Goal: Information Seeking & Learning: Learn about a topic

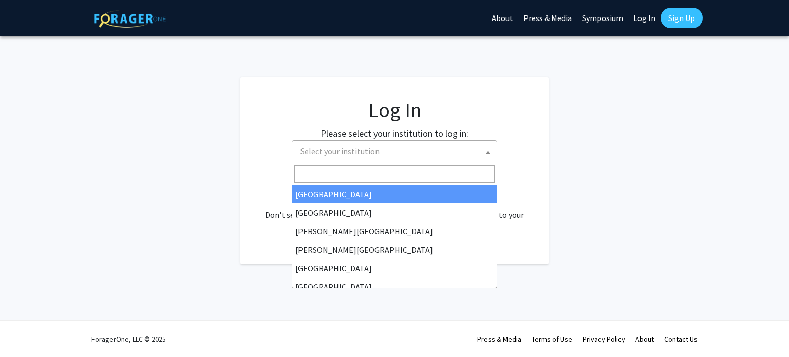
click at [353, 156] on span "Select your institution" at bounding box center [340, 151] width 79 height 10
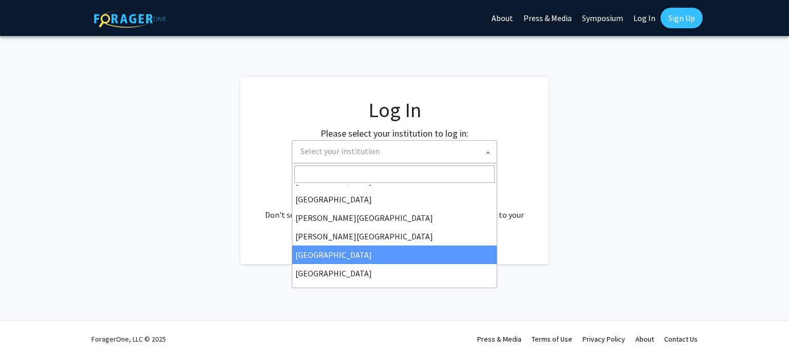
scroll to position [12, 0]
select select "6"
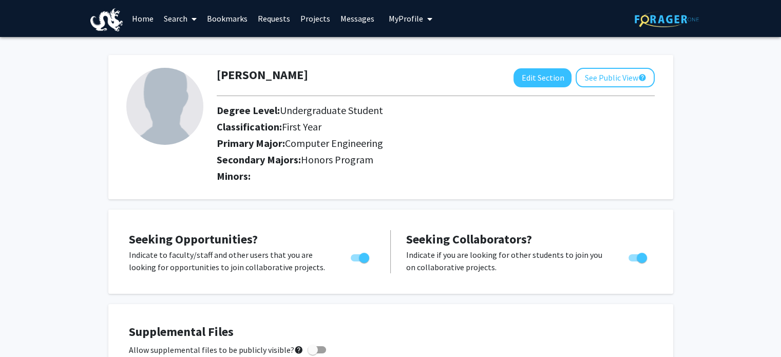
click at [127, 16] on link "Home" at bounding box center [143, 19] width 32 height 36
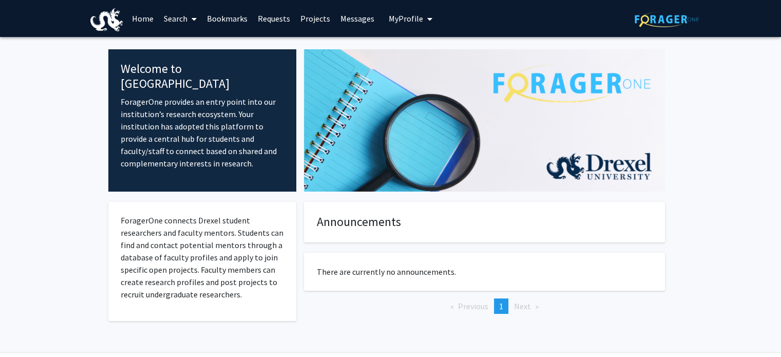
click at [159, 13] on link "Search" at bounding box center [180, 19] width 43 height 36
click at [202, 19] on link "Bookmarks" at bounding box center [227, 19] width 51 height 36
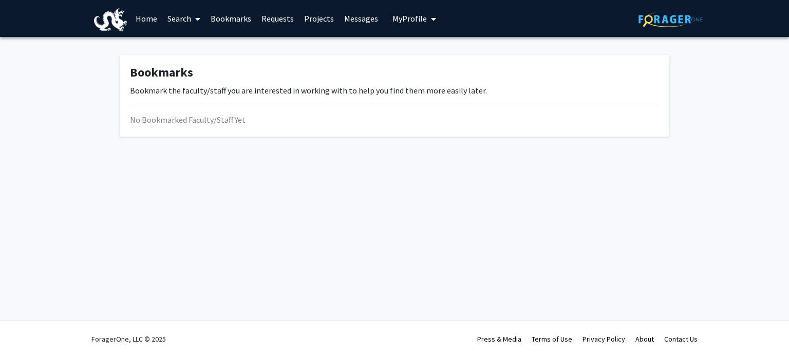
click at [256, 8] on link "Requests" at bounding box center [277, 19] width 43 height 36
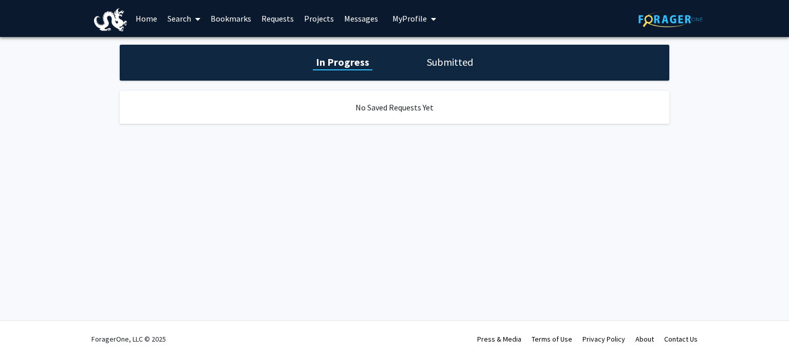
click at [429, 71] on div "In Progress Submitted" at bounding box center [395, 63] width 550 height 36
click at [436, 63] on h1 "Submitted" at bounding box center [450, 62] width 52 height 14
click at [271, 22] on link "Requests" at bounding box center [277, 19] width 43 height 36
click at [275, 21] on link "Requests" at bounding box center [277, 19] width 43 height 36
click at [324, 13] on link "Projects" at bounding box center [319, 19] width 40 height 36
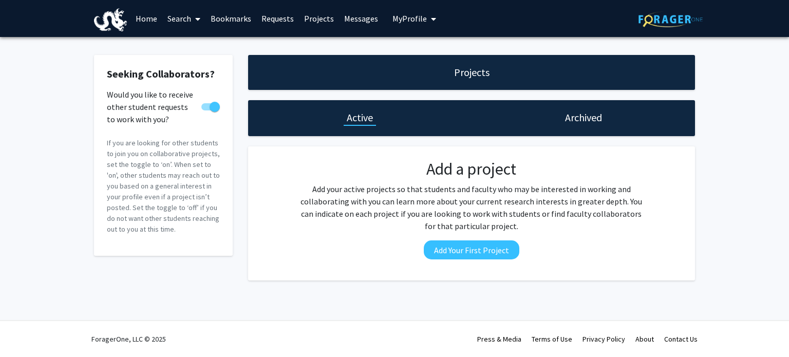
click at [401, 22] on span "My Profile" at bounding box center [410, 18] width 34 height 10
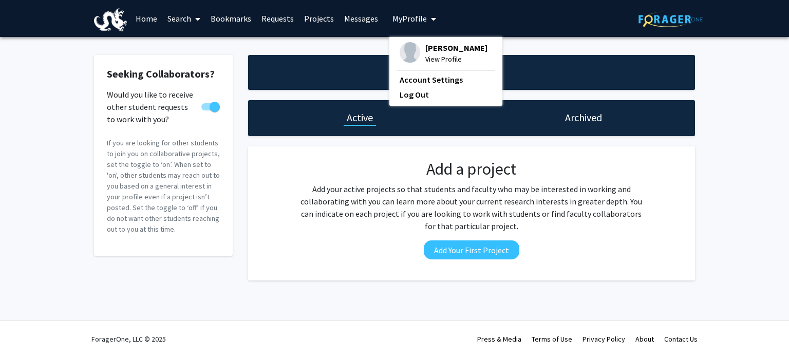
click at [373, 22] on link "Messages" at bounding box center [361, 19] width 44 height 36
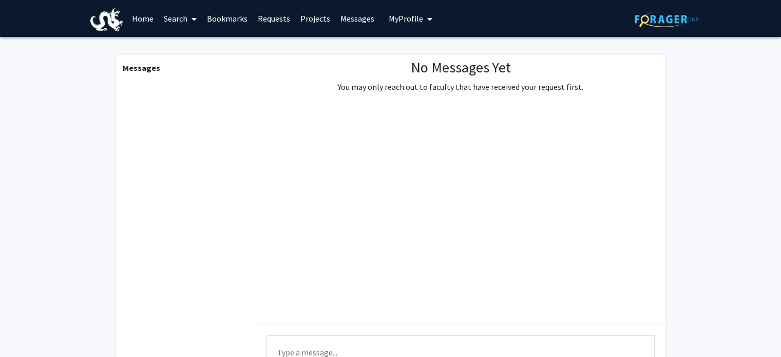
click at [314, 24] on link "Projects" at bounding box center [315, 19] width 40 height 36
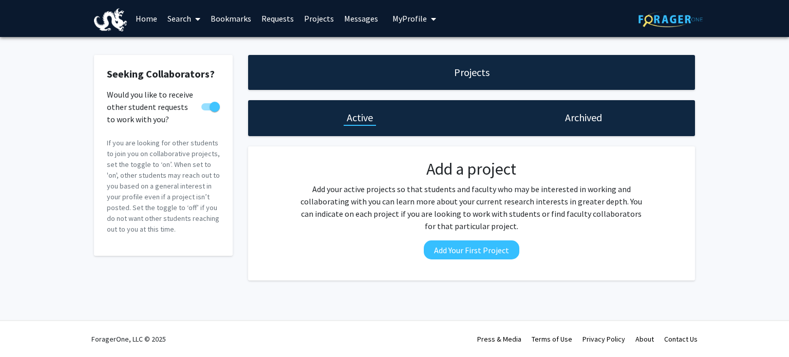
click at [110, 16] on img at bounding box center [110, 19] width 33 height 23
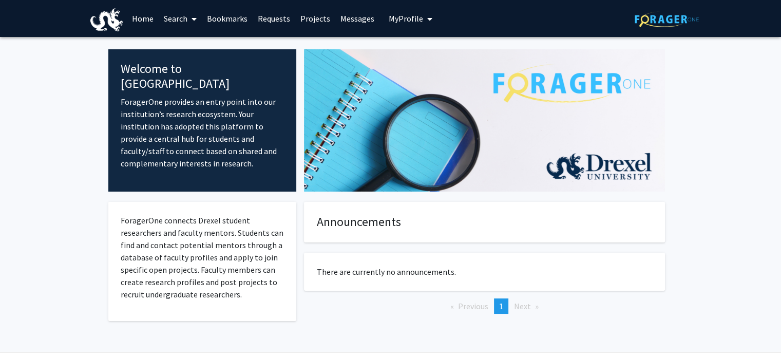
click at [185, 18] on link "Search" at bounding box center [180, 19] width 43 height 36
click at [186, 47] on span "Faculty/Staff" at bounding box center [197, 47] width 76 height 21
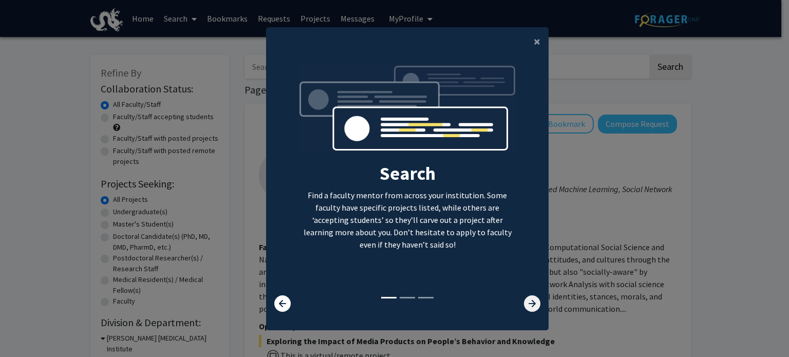
click at [531, 306] on icon at bounding box center [532, 303] width 16 height 16
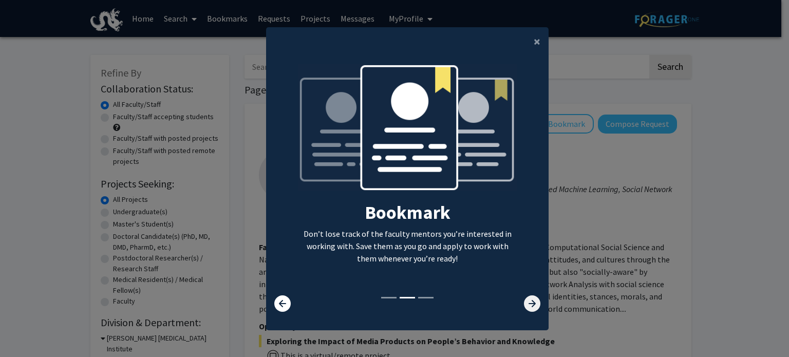
click at [531, 306] on icon at bounding box center [532, 303] width 16 height 16
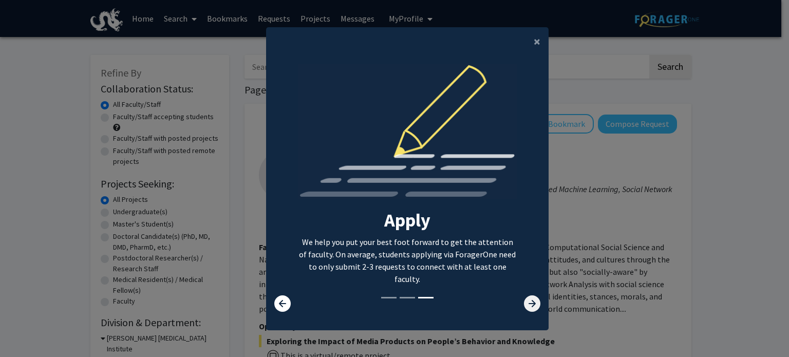
click at [531, 306] on icon at bounding box center [532, 303] width 16 height 16
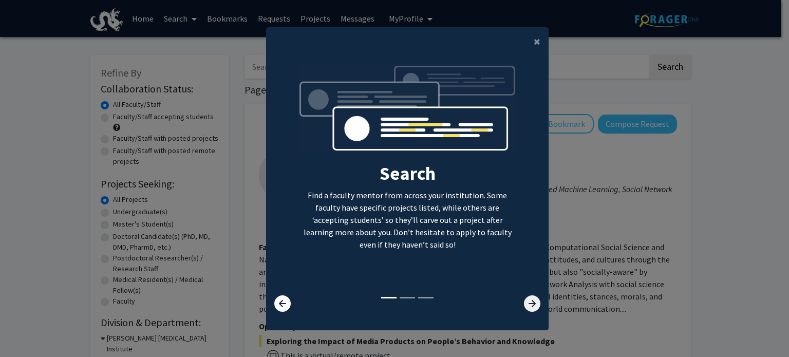
click at [531, 301] on icon at bounding box center [532, 303] width 16 height 16
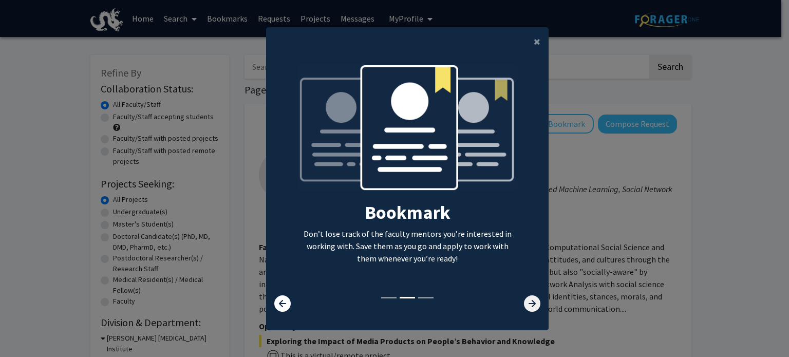
click at [531, 301] on icon at bounding box center [532, 303] width 16 height 16
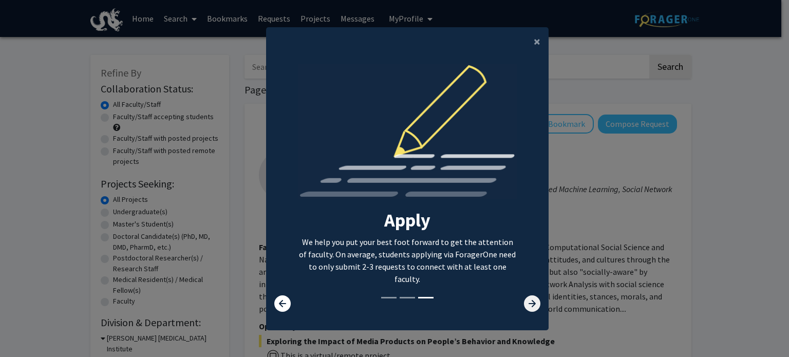
click at [531, 301] on icon at bounding box center [532, 303] width 16 height 16
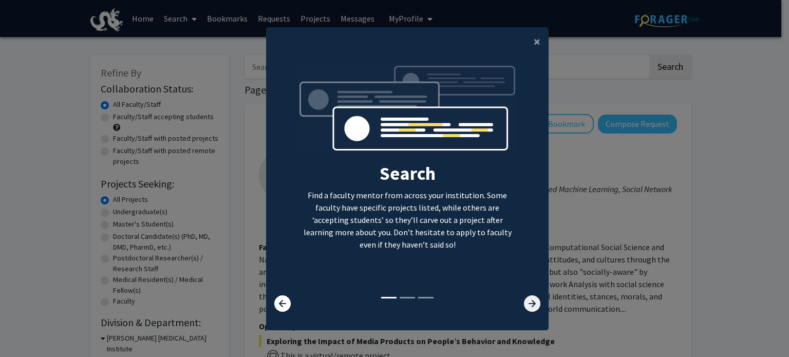
click at [531, 301] on icon at bounding box center [532, 303] width 16 height 16
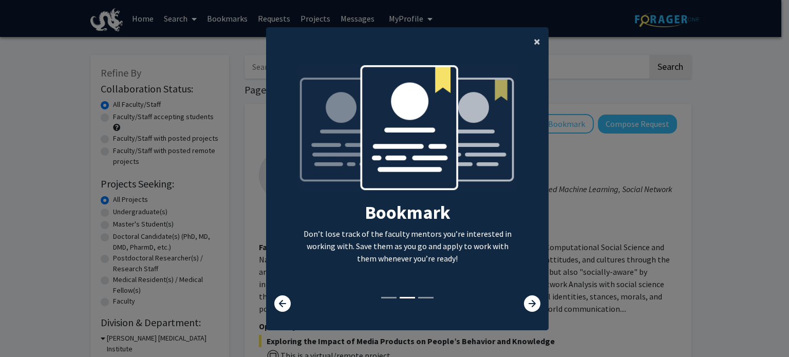
click at [534, 45] on span "×" at bounding box center [537, 41] width 7 height 16
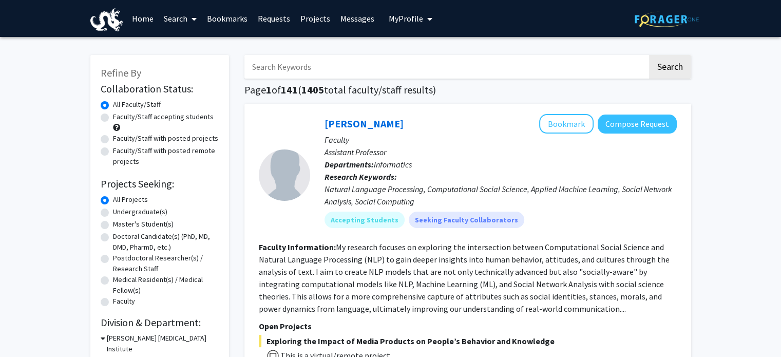
click at [524, 62] on input "Search Keywords" at bounding box center [446, 67] width 403 height 24
type input "VIP"
click at [649, 55] on button "Search" at bounding box center [670, 67] width 42 height 24
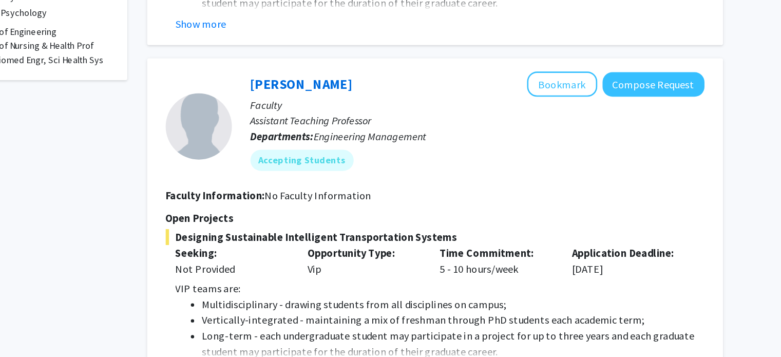
scroll to position [287, 0]
click at [563, 152] on button "Bookmark" at bounding box center [566, 145] width 54 height 20
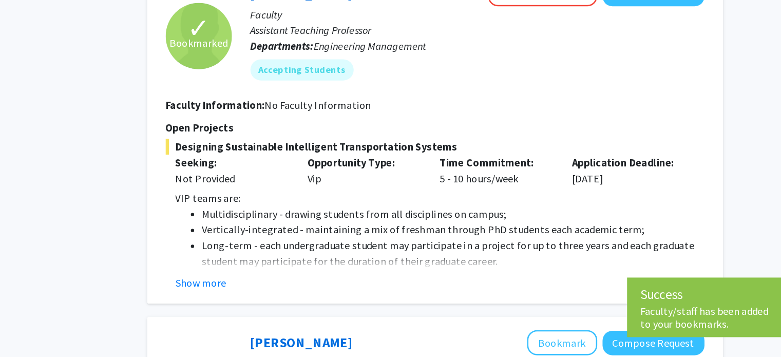
scroll to position [357, 0]
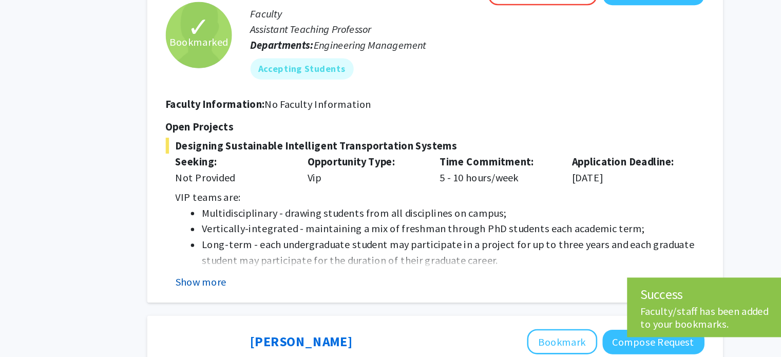
click at [293, 297] on button "Show more" at bounding box center [287, 298] width 40 height 12
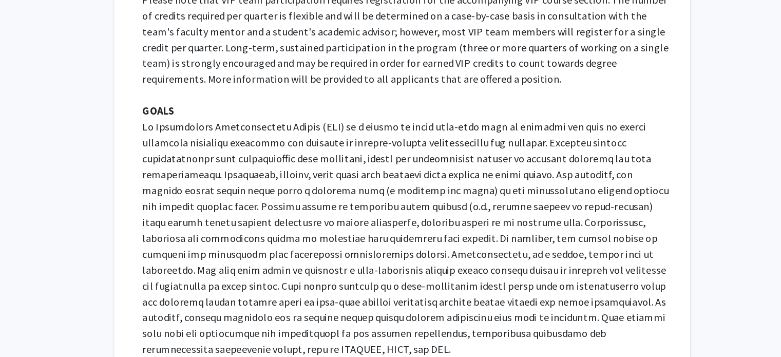
scroll to position [702, 0]
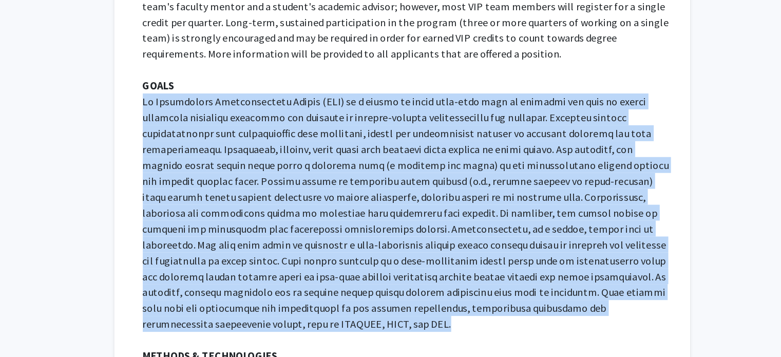
drag, startPoint x: 267, startPoint y: 156, endPoint x: 606, endPoint y: 318, distance: 375.9
click at [606, 318] on p at bounding box center [472, 245] width 410 height 185
copy p "An Intelligent Transportation System (ITS) is a system in which real-time data …"
click at [471, 245] on p at bounding box center [472, 245] width 410 height 185
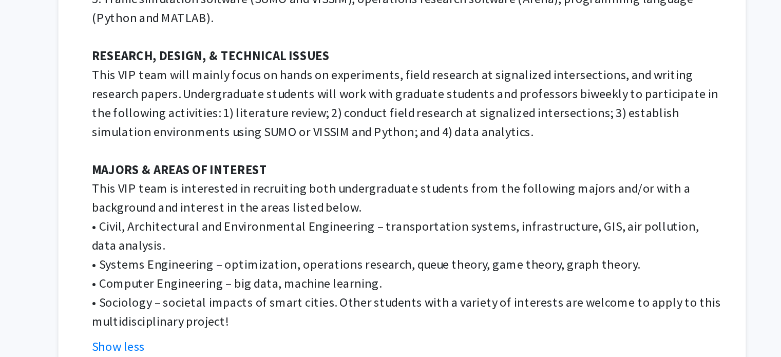
scroll to position [997, 0]
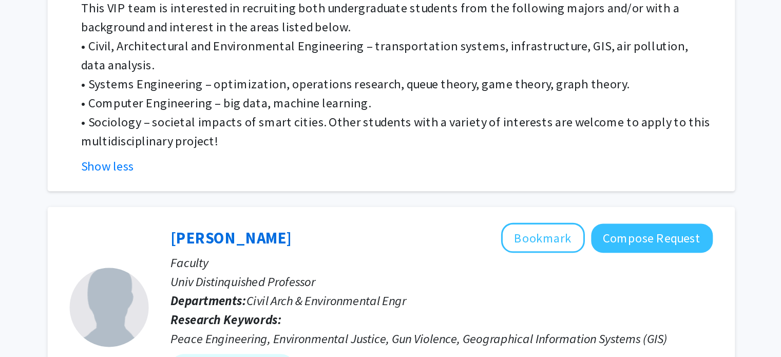
click at [465, 272] on div "[PERSON_NAME] Bookmark Compose Request" at bounding box center [501, 280] width 352 height 20
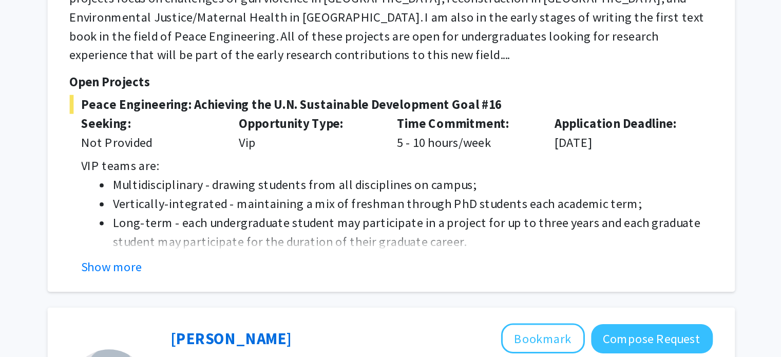
scroll to position [1393, 0]
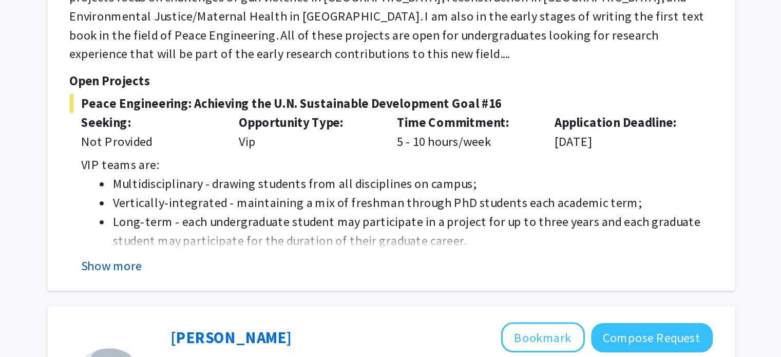
click at [302, 291] on button "Show more" at bounding box center [287, 297] width 40 height 12
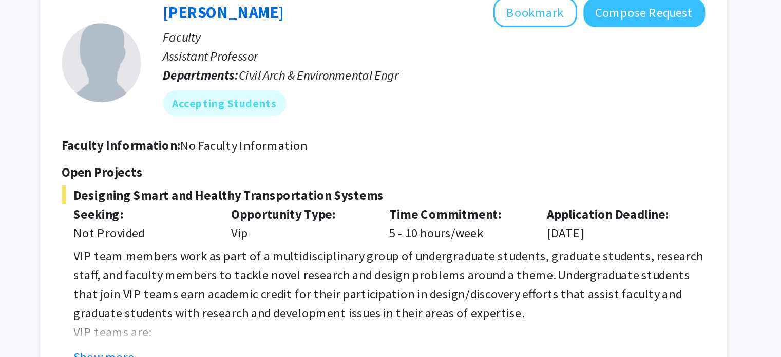
scroll to position [2802, 0]
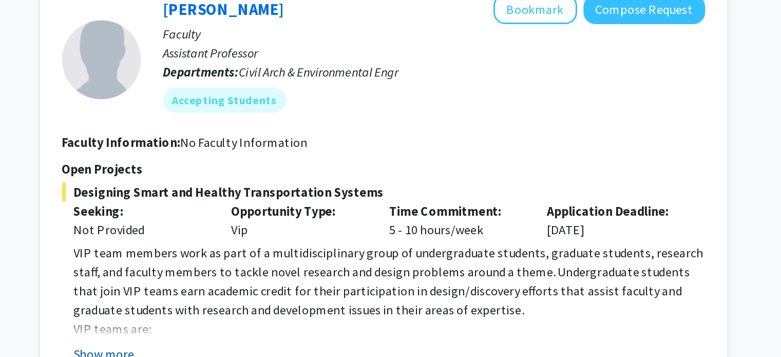
click at [294, 349] on button "Show more" at bounding box center [287, 355] width 40 height 12
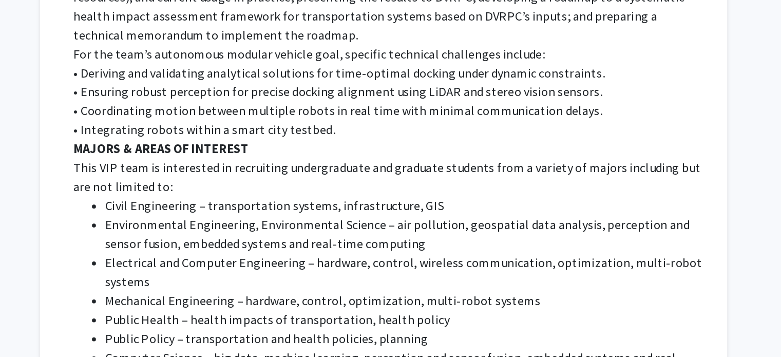
scroll to position [3598, 0]
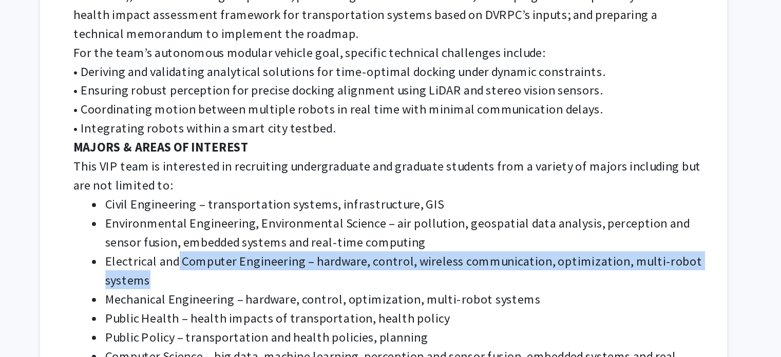
drag, startPoint x: 333, startPoint y: 244, endPoint x: 353, endPoint y: 252, distance: 21.2
click at [353, 288] on li "Electrical and Computer Engineering – hardware, control, wireless communication…" at bounding box center [482, 300] width 390 height 25
click at [348, 288] on li "Electrical and Computer Engineering – hardware, control, wireless communication…" at bounding box center [482, 300] width 390 height 25
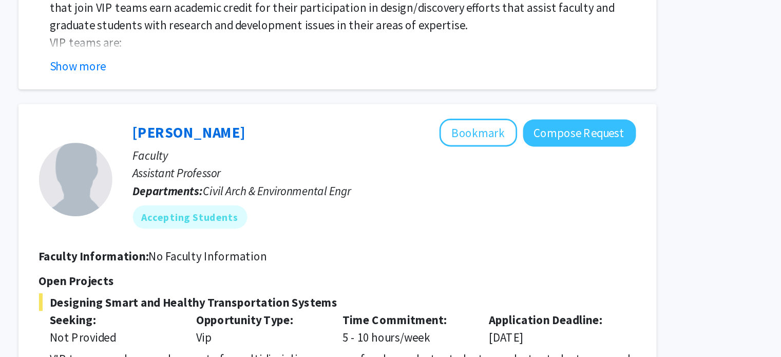
scroll to position [2801, 0]
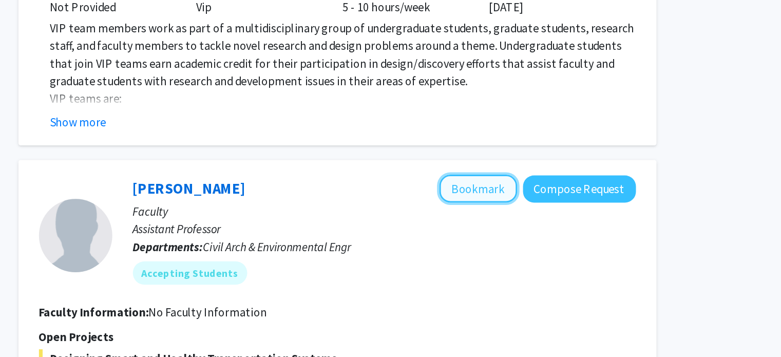
click at [582, 122] on button "Bookmark" at bounding box center [566, 132] width 54 height 20
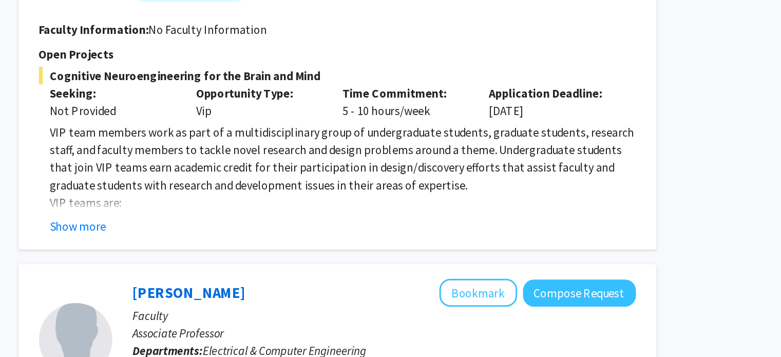
scroll to position [4100, 0]
click at [292, 258] on button "Show more" at bounding box center [287, 264] width 40 height 12
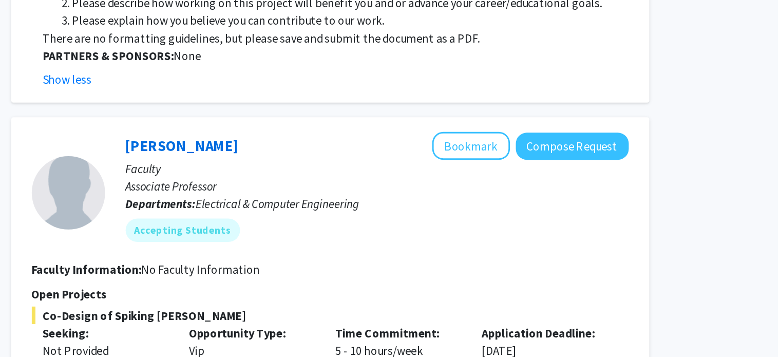
scroll to position [5531, 0]
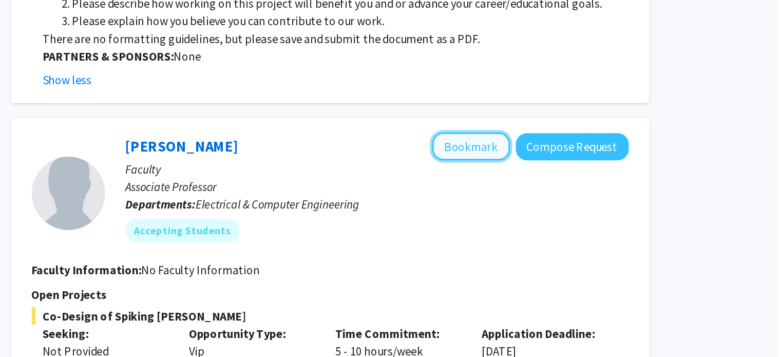
click at [566, 154] on button "Bookmark" at bounding box center [566, 164] width 54 height 20
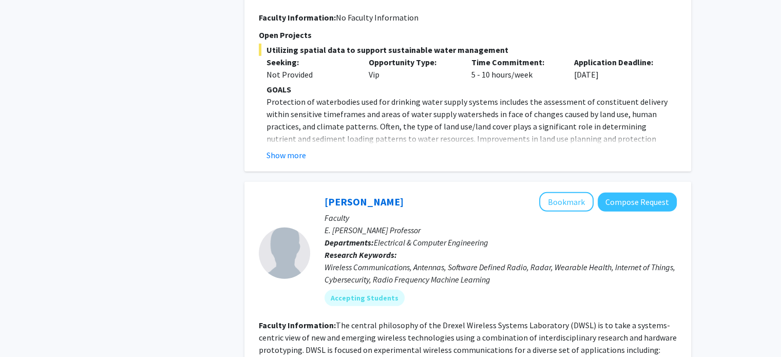
scroll to position [6933, 0]
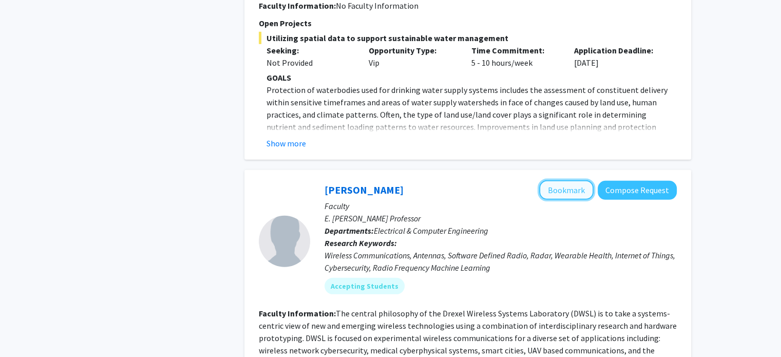
click at [581, 180] on button "Bookmark" at bounding box center [566, 190] width 54 height 20
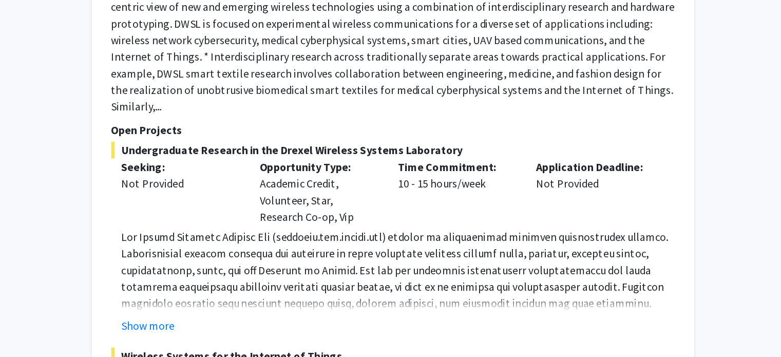
scroll to position [7162, 0]
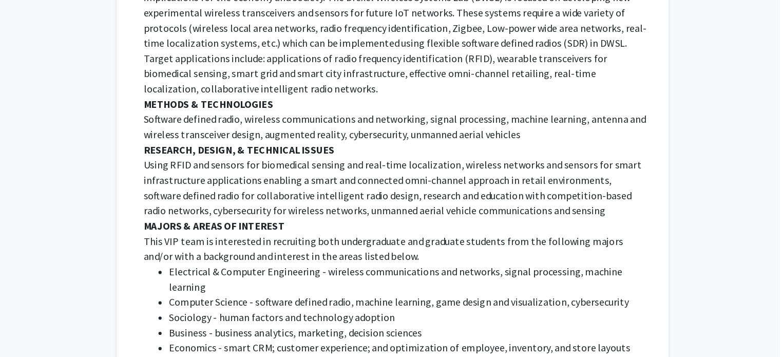
scroll to position [7786, 0]
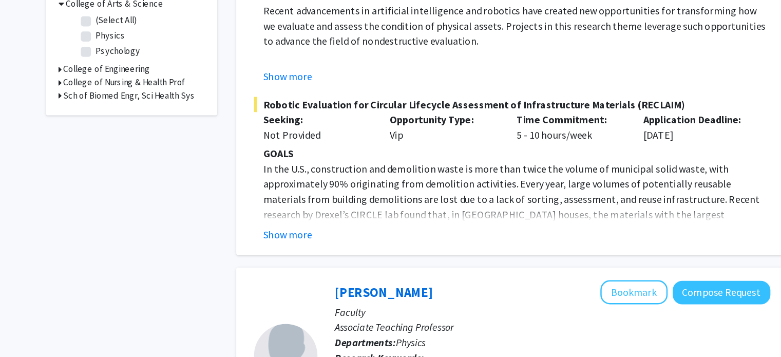
scroll to position [268, 0]
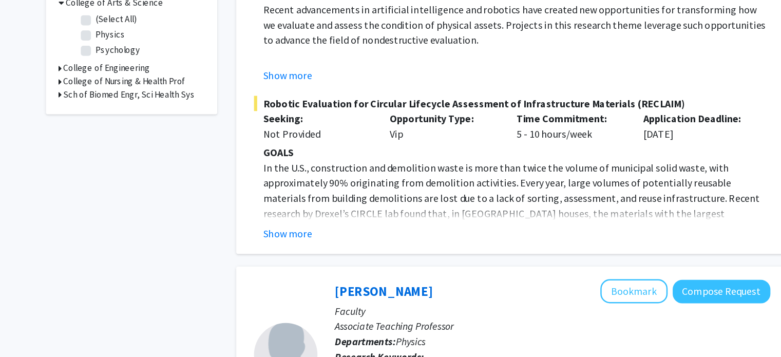
click at [288, 249] on fg-read-more "GOALS In the U.S., construction and demolition waste is more than twice the vol…" at bounding box center [468, 224] width 418 height 78
click at [287, 254] on button "Show more" at bounding box center [287, 257] width 40 height 12
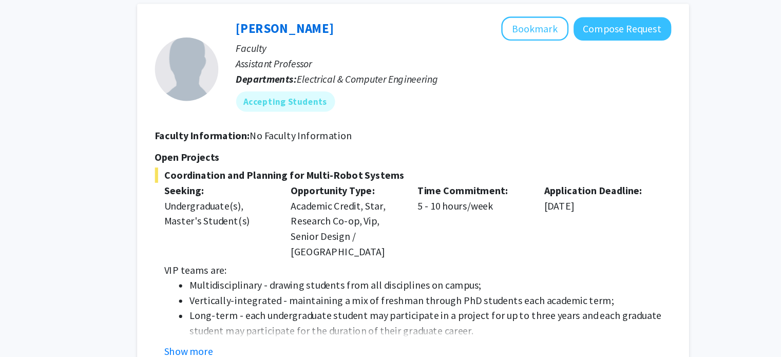
scroll to position [1443, 0]
click at [296, 345] on button "Show more" at bounding box center [287, 351] width 40 height 12
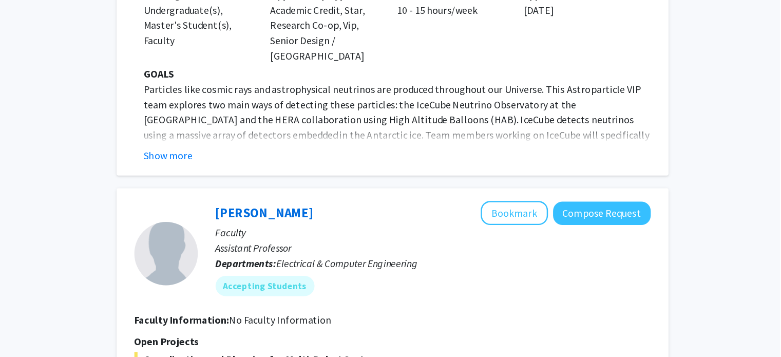
scroll to position [1305, 0]
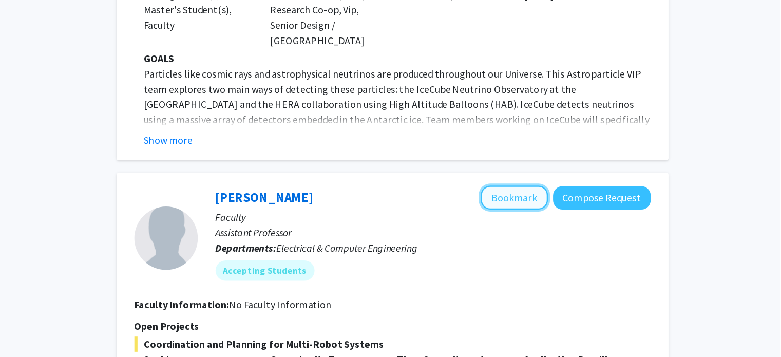
click at [569, 218] on button "Bookmark" at bounding box center [566, 228] width 54 height 20
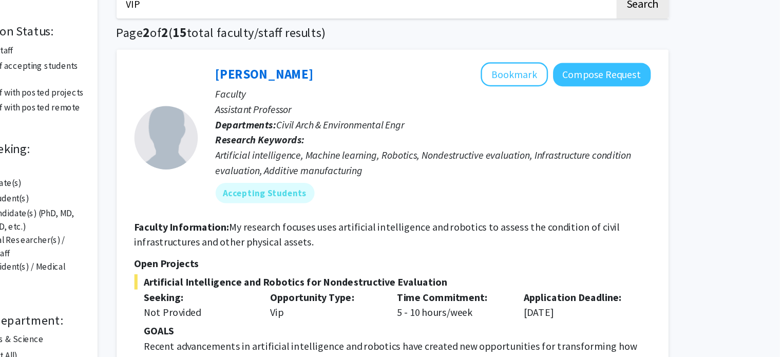
scroll to position [0, 0]
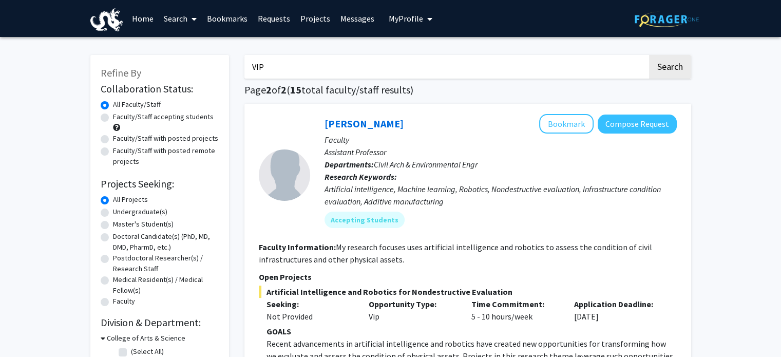
click at [233, 17] on link "Bookmarks" at bounding box center [227, 19] width 51 height 36
drag, startPoint x: 303, startPoint y: 64, endPoint x: 198, endPoint y: 80, distance: 106.6
type input "STAR"
click at [649, 55] on button "Search" at bounding box center [670, 67] width 42 height 24
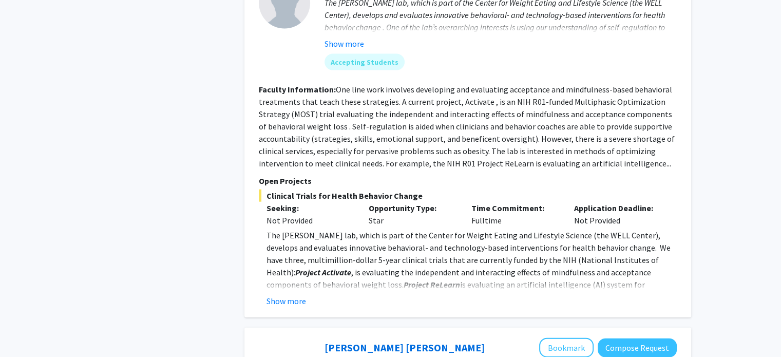
scroll to position [2359, 0]
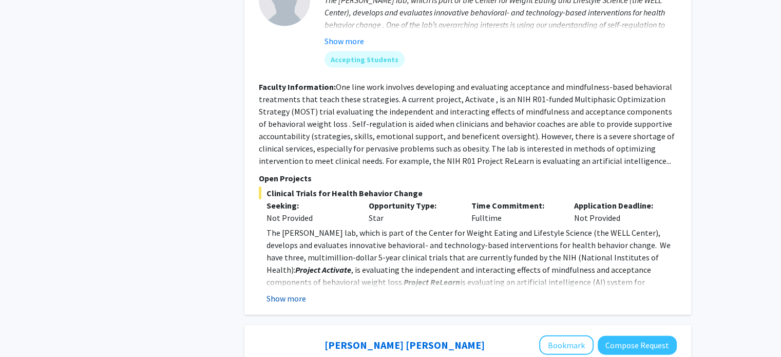
click at [271, 292] on button "Show more" at bounding box center [287, 298] width 40 height 12
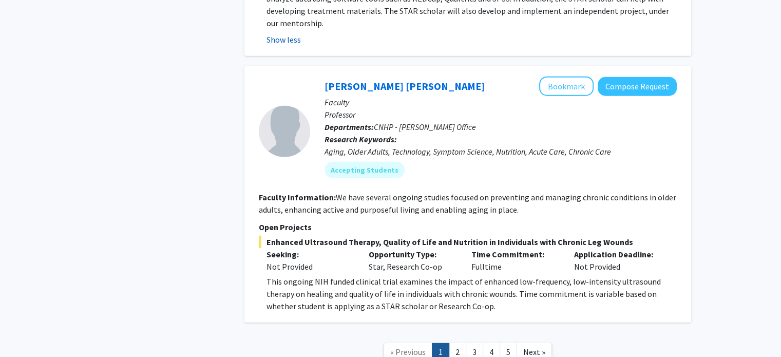
scroll to position [2816, 0]
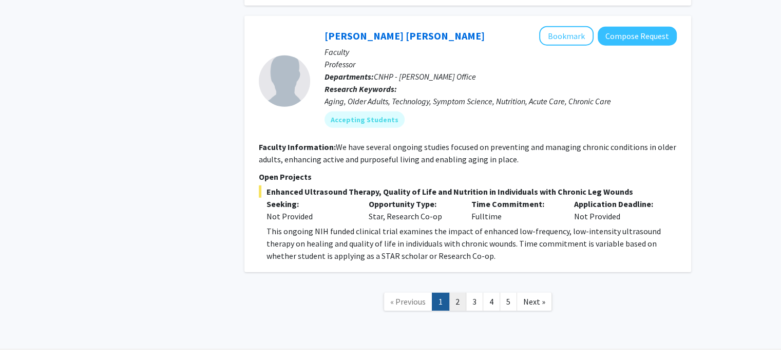
click at [461, 293] on link "2" at bounding box center [457, 302] width 17 height 18
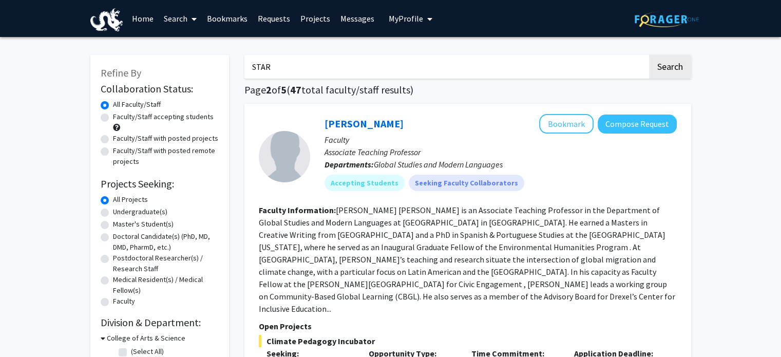
click at [131, 211] on label "Undergraduate(s)" at bounding box center [140, 212] width 54 height 11
click at [120, 211] on input "Undergraduate(s)" at bounding box center [116, 210] width 7 height 7
radio input "true"
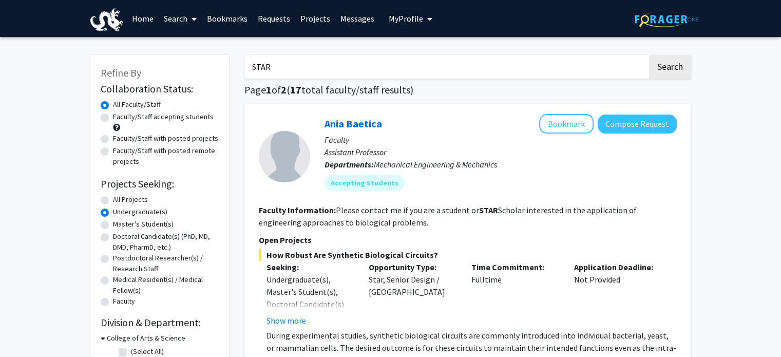
click at [158, 119] on label "Faculty/Staff accepting students" at bounding box center [163, 116] width 101 height 11
click at [120, 118] on input "Faculty/Staff accepting students" at bounding box center [116, 114] width 7 height 7
radio input "true"
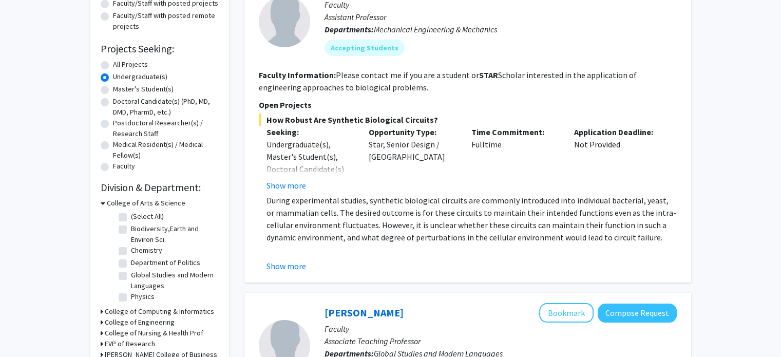
scroll to position [136, 0]
click at [183, 307] on h3 "College of Computing & Informatics" at bounding box center [159, 311] width 109 height 11
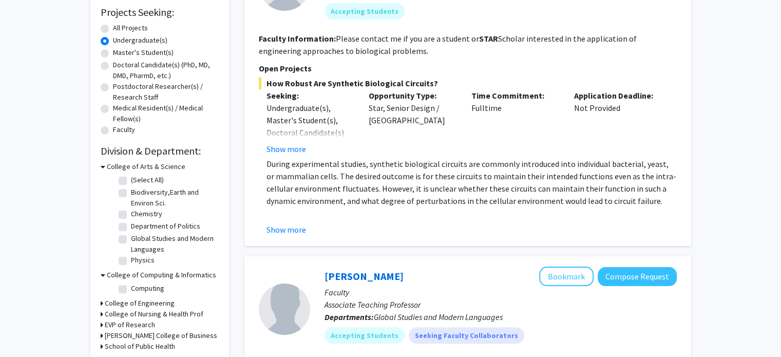
scroll to position [171, 0]
click at [154, 302] on h3 "College of Engineering" at bounding box center [140, 304] width 70 height 11
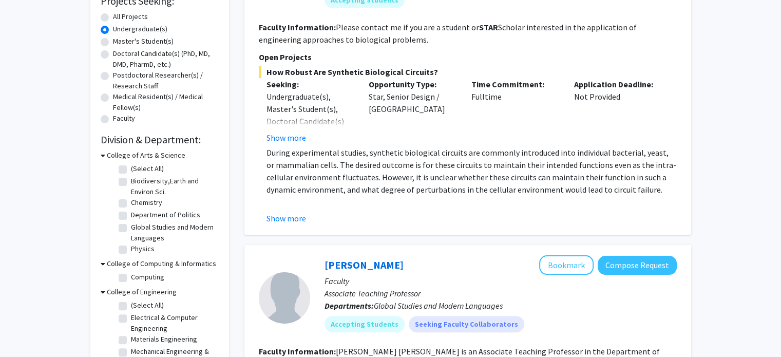
scroll to position [184, 0]
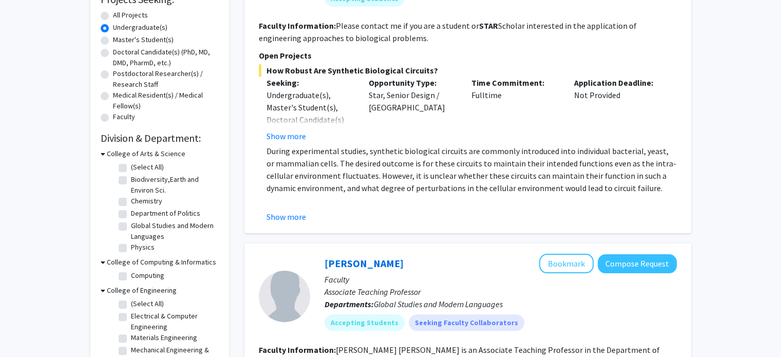
click at [154, 319] on label "Electrical & Computer Engineering" at bounding box center [173, 322] width 85 height 22
click at [138, 317] on input "Electrical & Computer Engineering" at bounding box center [134, 314] width 7 height 7
checkbox input "true"
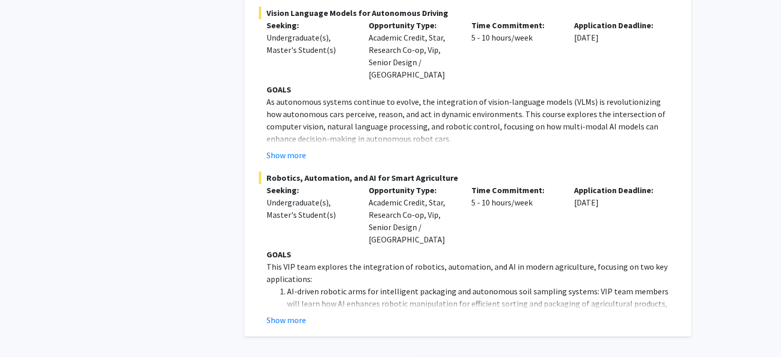
scroll to position [396, 0]
click at [296, 148] on button "Show more" at bounding box center [287, 154] width 40 height 12
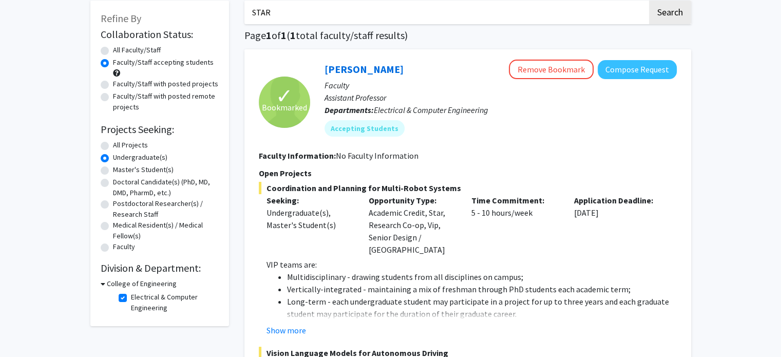
scroll to position [0, 0]
